Goal: Find specific page/section: Find specific page/section

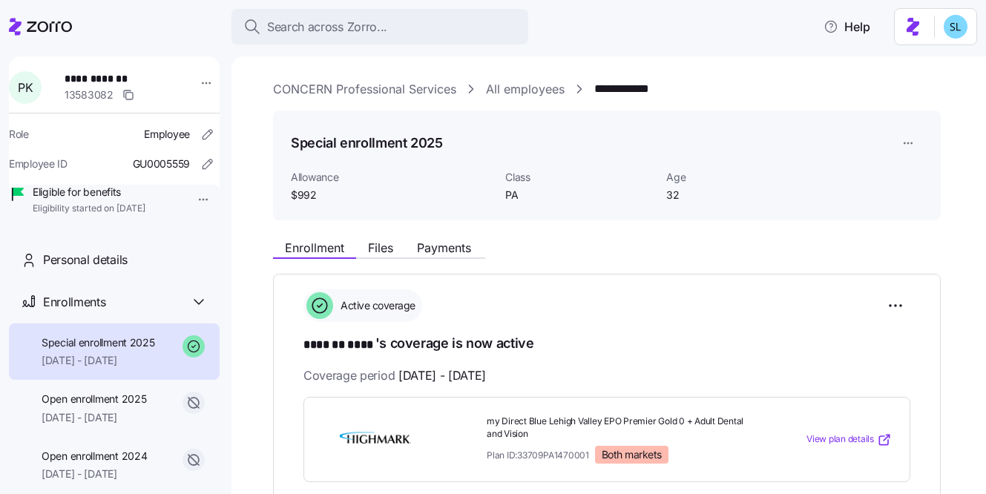
scroll to position [340, 0]
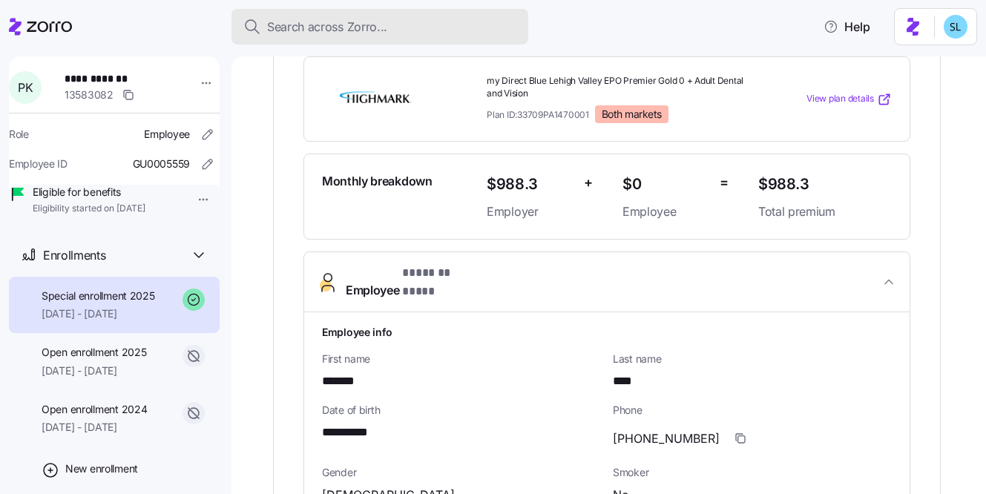
click at [415, 31] on div "Search across Zorro..." at bounding box center [379, 27] width 273 height 19
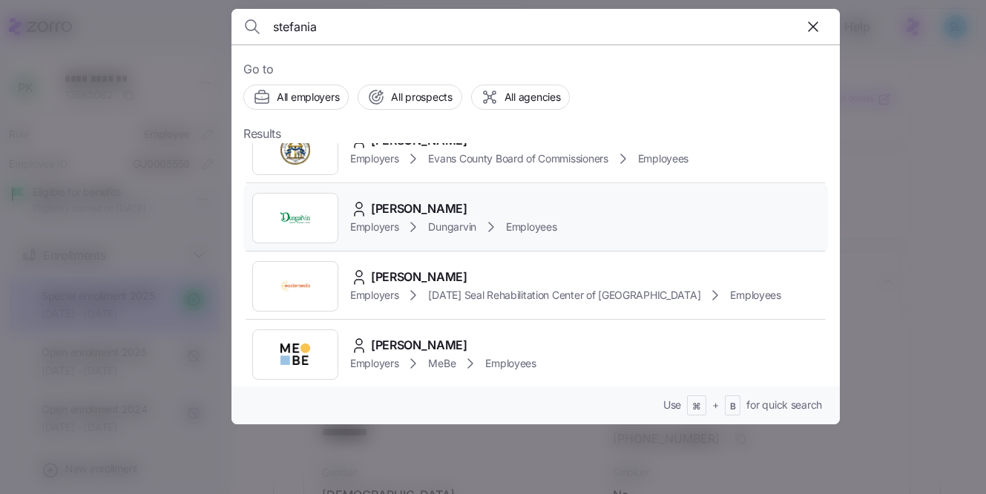
scroll to position [240, 0]
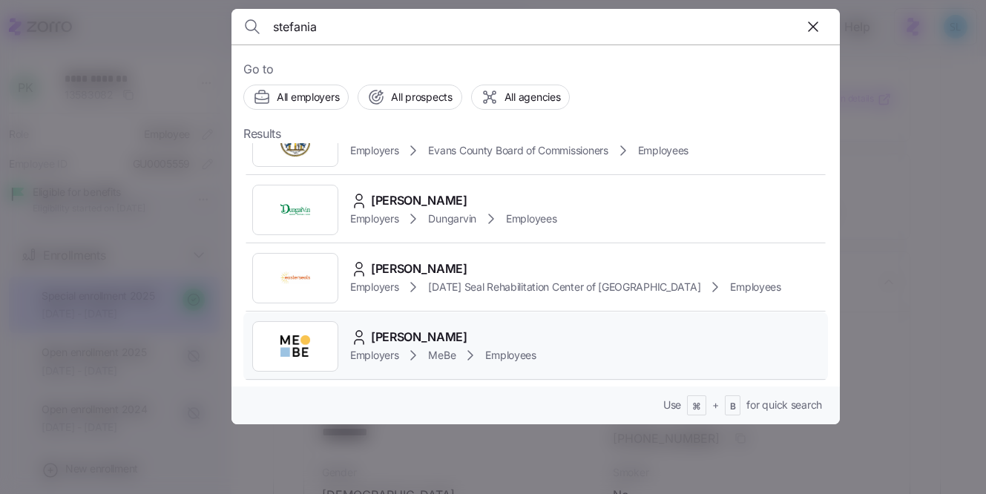
type input "stefania"
click at [529, 323] on div "Stephania Aleman Castro Employers MeBe Employees" at bounding box center [535, 346] width 584 height 68
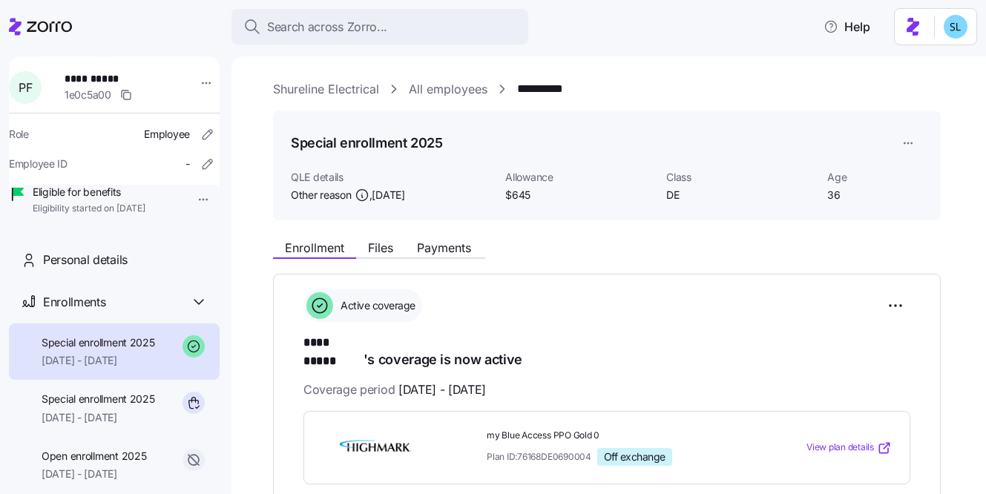
click at [822, 88] on div "**********" at bounding box center [619, 89] width 692 height 19
